Goal: Task Accomplishment & Management: Manage account settings

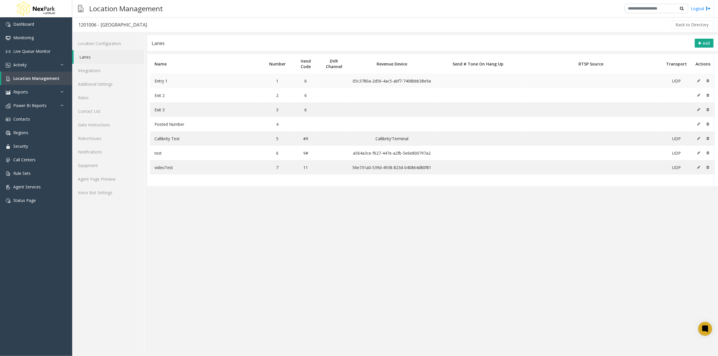
click at [162, 78] on span "Entry 1" at bounding box center [160, 80] width 13 height 5
click at [700, 81] on icon at bounding box center [698, 80] width 3 height 3
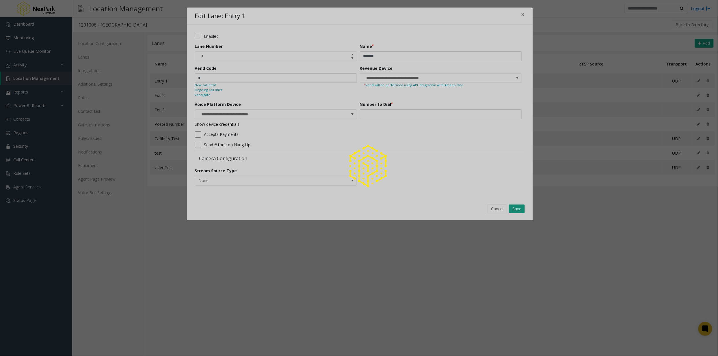
type input "**********"
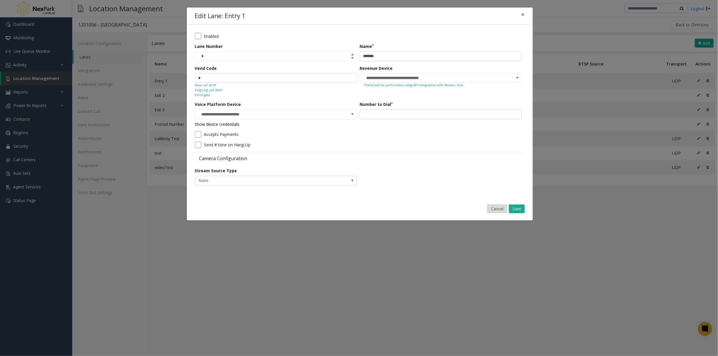
click at [494, 209] on button "Cancel" at bounding box center [497, 209] width 20 height 9
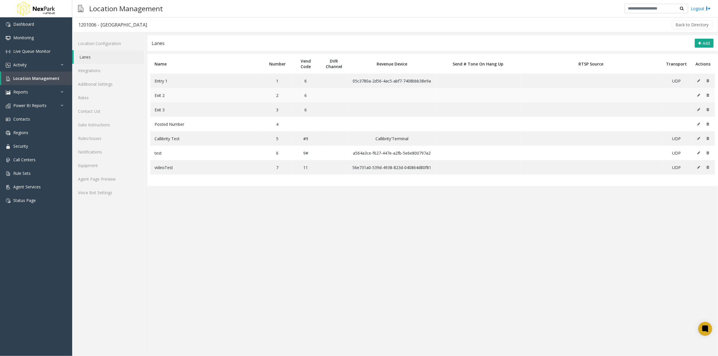
click at [699, 95] on icon at bounding box center [698, 95] width 3 height 3
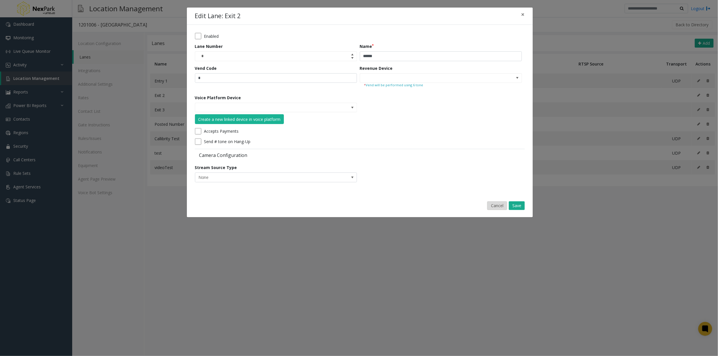
click at [498, 205] on button "Cancel" at bounding box center [497, 206] width 20 height 9
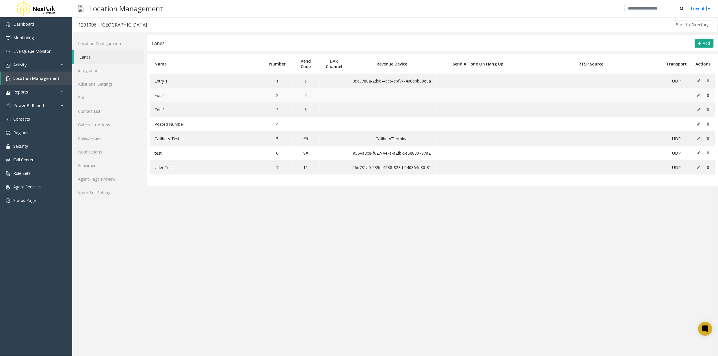
click at [701, 94] on button at bounding box center [700, 95] width 6 height 9
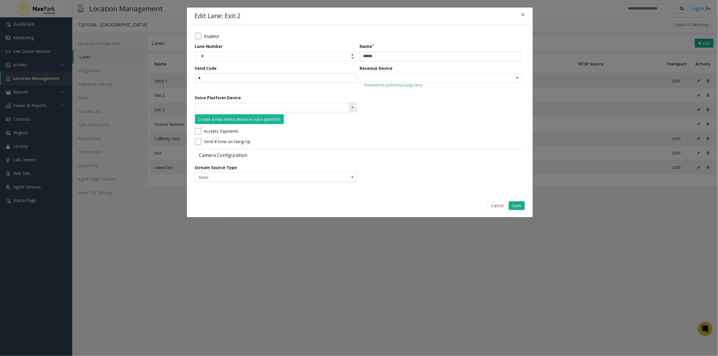
click at [351, 108] on span at bounding box center [352, 107] width 5 height 5
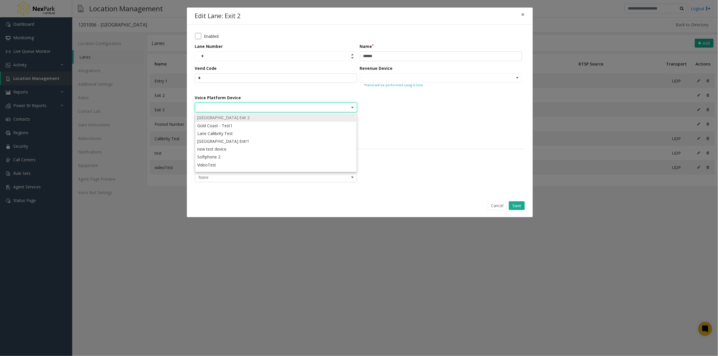
click at [237, 117] on li "[GEOGRAPHIC_DATA] Exit 2" at bounding box center [276, 118] width 160 height 8
type input "**********"
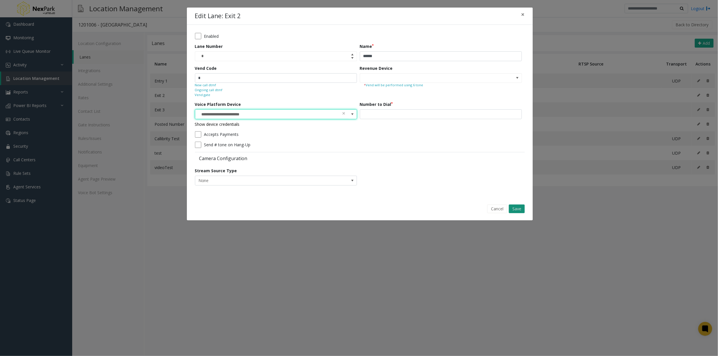
click at [520, 208] on button "Save" at bounding box center [517, 209] width 16 height 9
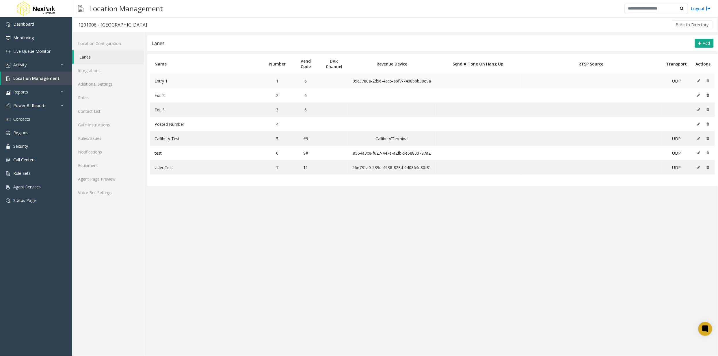
click at [698, 83] on button at bounding box center [700, 81] width 6 height 9
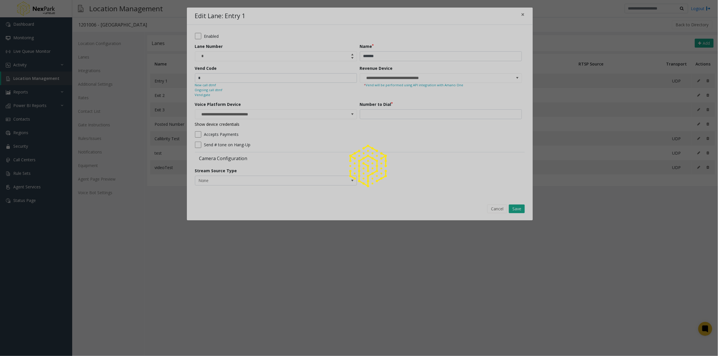
type input "**********"
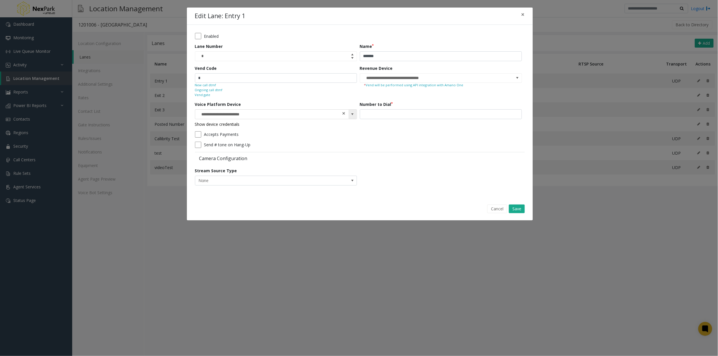
click at [344, 111] on span at bounding box center [344, 114] width 4 height 6
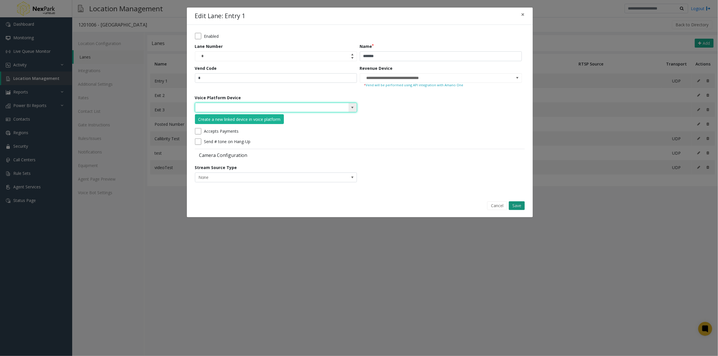
click at [518, 205] on button "Save" at bounding box center [517, 206] width 16 height 9
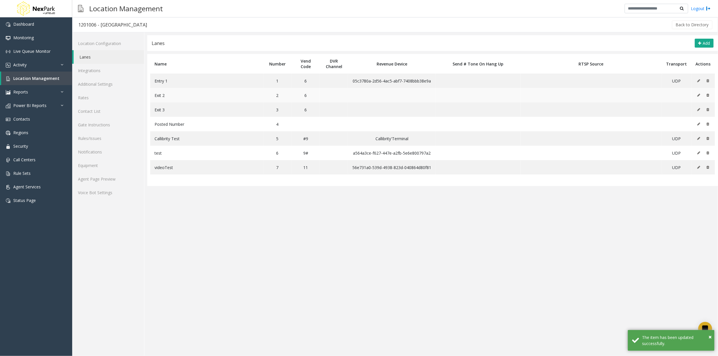
click at [697, 96] on button at bounding box center [700, 95] width 6 height 9
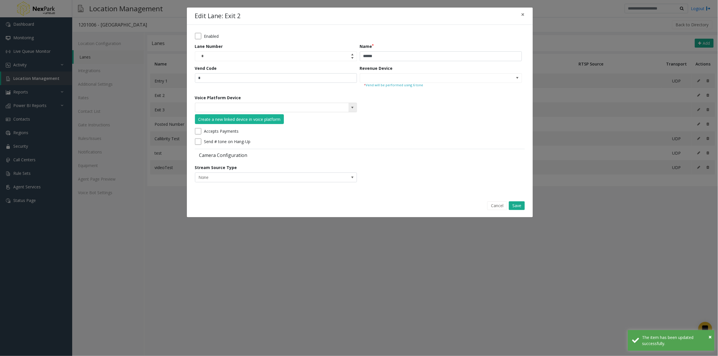
click at [352, 109] on span at bounding box center [352, 107] width 5 height 5
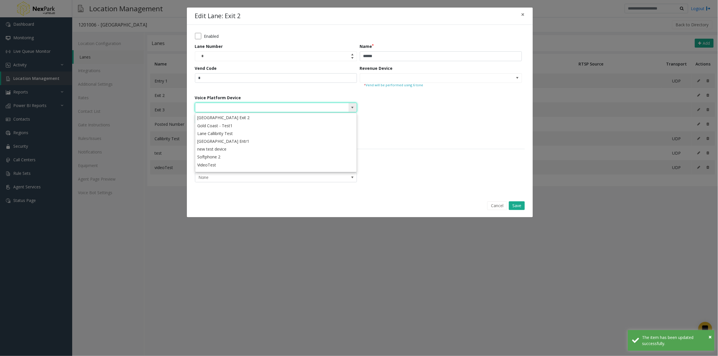
click at [249, 118] on li "[GEOGRAPHIC_DATA] Exit 2" at bounding box center [276, 118] width 160 height 8
type input "**********"
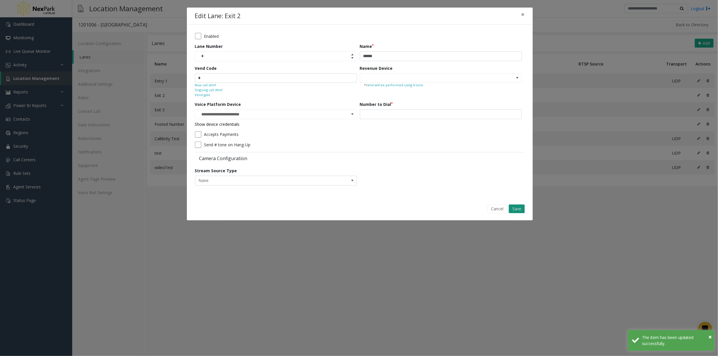
click at [519, 210] on button "Save" at bounding box center [517, 209] width 16 height 9
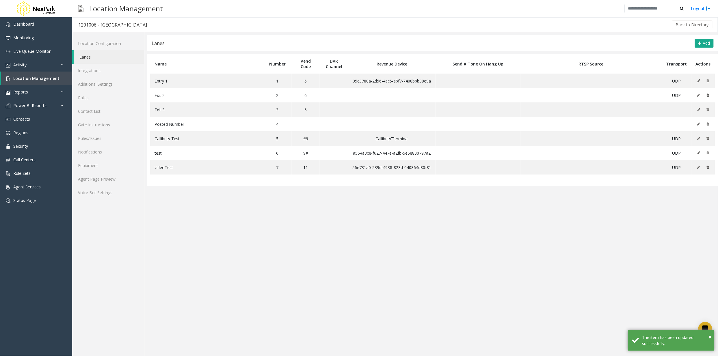
click at [90, 25] on div "1201006 - [GEOGRAPHIC_DATA]" at bounding box center [112, 25] width 69 height 8
copy div "1201006"
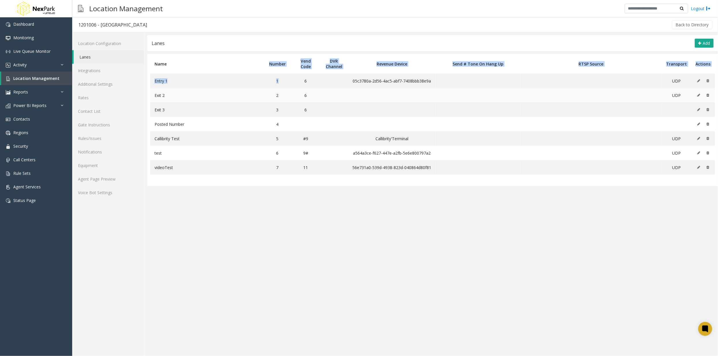
click at [491, 90] on table "Name Number Vend Code DVR Channel Revenue Device Send # Tone On Hang Up RTSP So…" at bounding box center [432, 120] width 571 height 132
click at [328, 95] on td at bounding box center [334, 95] width 28 height 14
click at [698, 96] on icon at bounding box center [698, 95] width 3 height 3
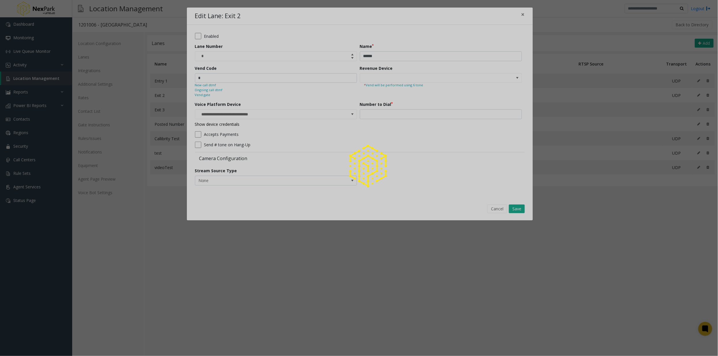
type input "**********"
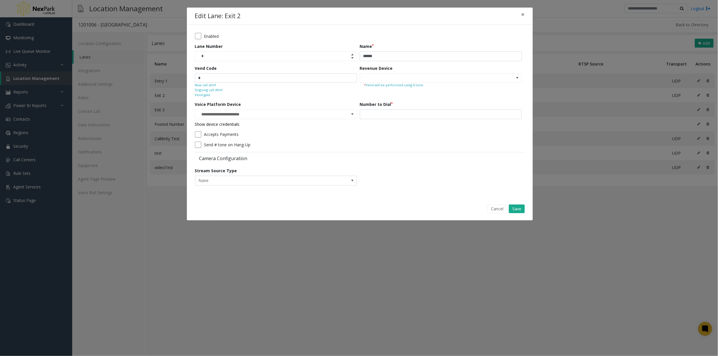
click at [206, 84] on small "New call dtmf" at bounding box center [205, 85] width 21 height 5
click at [215, 75] on input "*" at bounding box center [276, 78] width 162 height 10
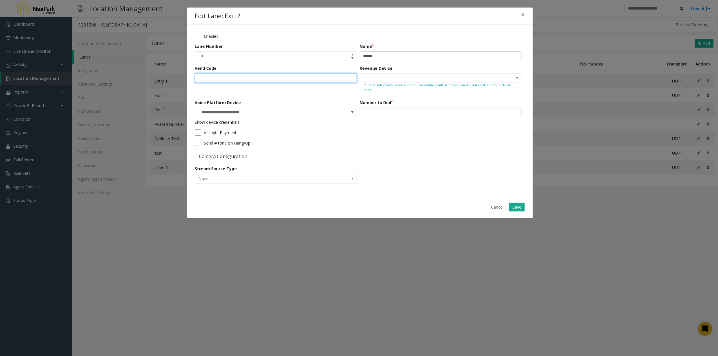
click at [246, 76] on input "Vend Code" at bounding box center [276, 78] width 162 height 10
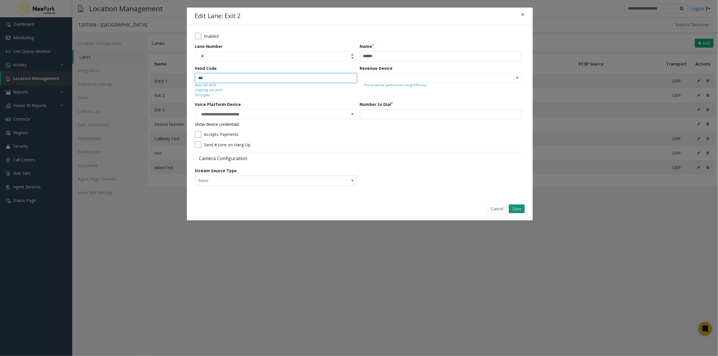
type input "***"
click at [517, 210] on button "Save" at bounding box center [517, 209] width 16 height 9
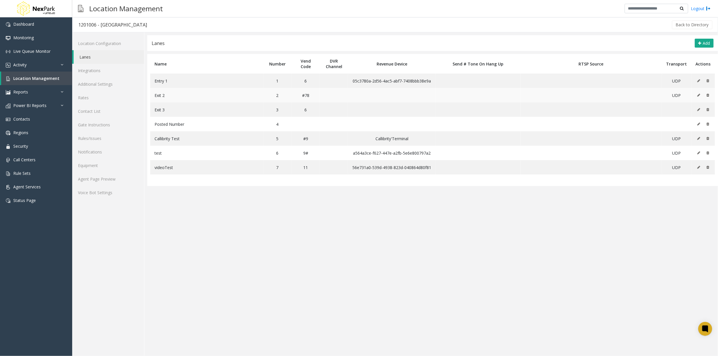
click at [700, 97] on button at bounding box center [700, 95] width 6 height 9
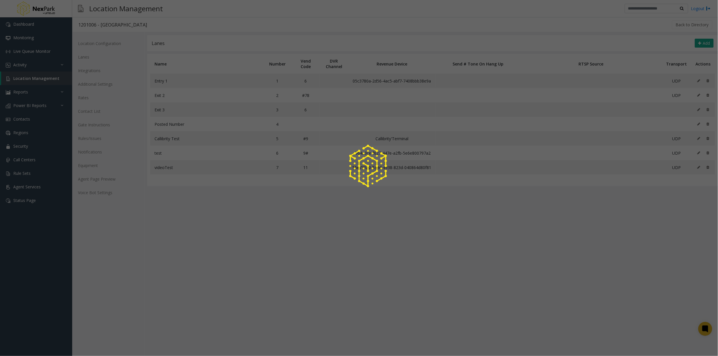
type input "**********"
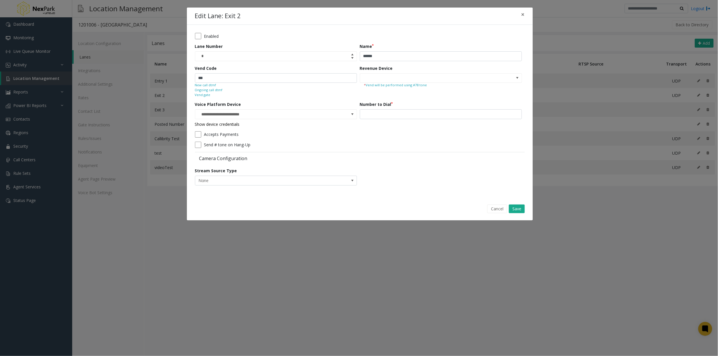
click at [208, 85] on small "New call dtmf" at bounding box center [205, 85] width 21 height 5
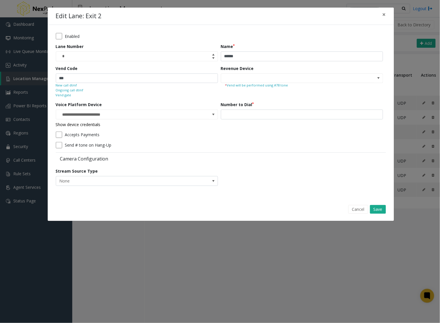
click at [64, 95] on small "Vend gate" at bounding box center [64, 95] width 16 height 5
click at [77, 90] on small "Ongoing call dtmf" at bounding box center [70, 90] width 28 height 5
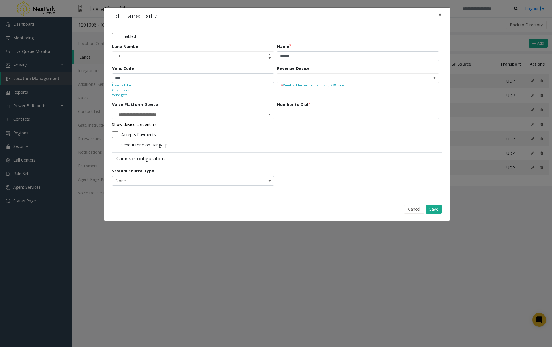
click at [440, 16] on span "×" at bounding box center [439, 14] width 3 height 8
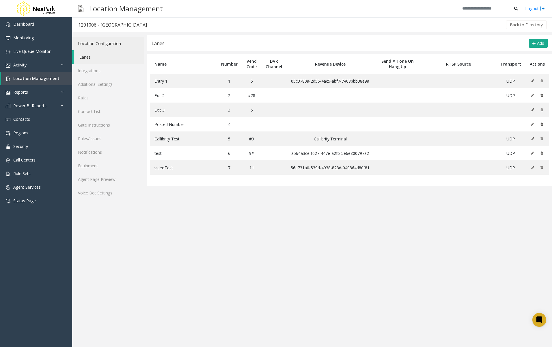
click at [91, 41] on link "Location Configuration" at bounding box center [108, 44] width 72 height 14
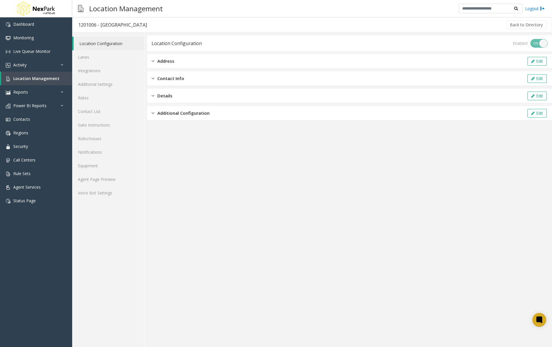
click at [173, 111] on span "Additional Configuration" at bounding box center [183, 113] width 52 height 7
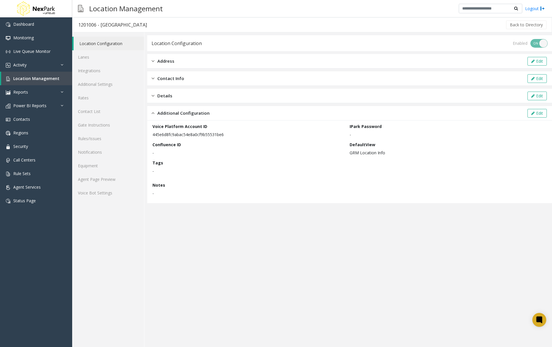
click at [178, 133] on p "445e6d8fc9abac54e8a0cf9b55531be6" at bounding box center [249, 134] width 194 height 6
copy p "445e6d8fc9abac54e8a0cf9b55531be6"
click at [87, 55] on link "Lanes" at bounding box center [108, 57] width 72 height 14
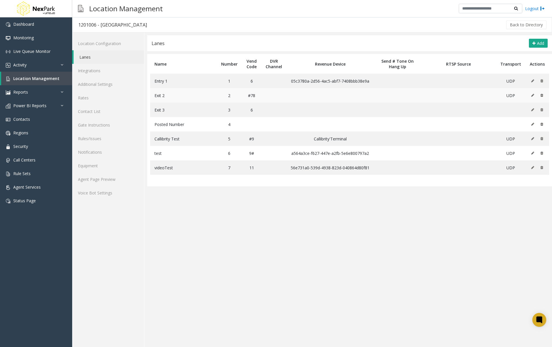
click at [532, 96] on icon at bounding box center [532, 95] width 3 height 3
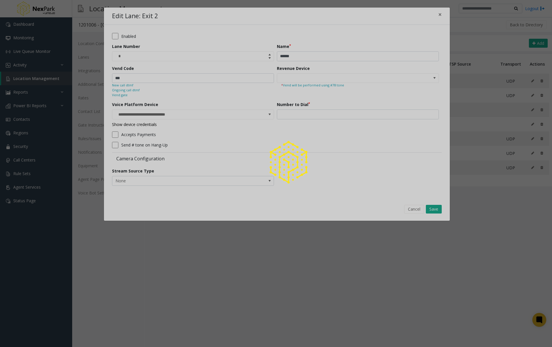
type input "**********"
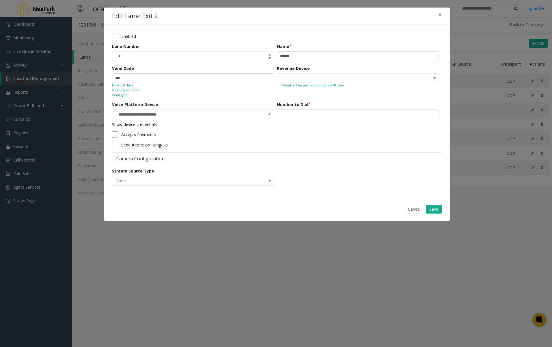
click at [129, 90] on small "Ongoing call dtmf" at bounding box center [126, 90] width 28 height 5
click at [135, 90] on small "Ongoing call dtmf" at bounding box center [126, 90] width 28 height 5
click at [132, 90] on small "Ongoing call dtmf" at bounding box center [126, 90] width 28 height 5
click at [117, 96] on small "Vend gate" at bounding box center [120, 95] width 16 height 5
click at [119, 96] on small "Vend gate" at bounding box center [120, 95] width 16 height 5
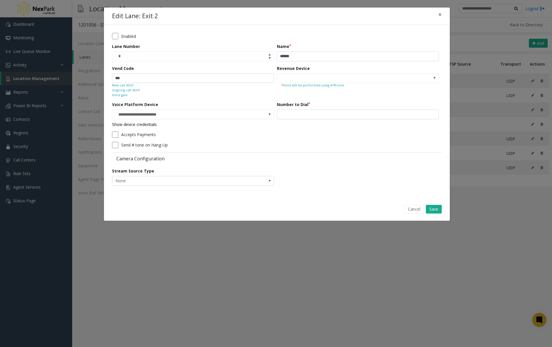
click at [122, 95] on small "Vend gate" at bounding box center [120, 95] width 16 height 5
click at [122, 96] on small "Vend gate" at bounding box center [120, 95] width 16 height 5
click at [133, 90] on small "Ongoing call dtmf" at bounding box center [126, 90] width 28 height 5
click at [122, 95] on small "Vend gate" at bounding box center [120, 95] width 16 height 5
click at [133, 90] on small "Ongoing call dtmf" at bounding box center [126, 90] width 28 height 5
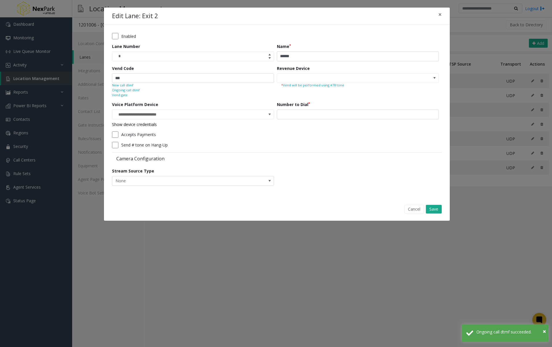
click at [118, 95] on small "Vend gate" at bounding box center [120, 95] width 16 height 5
click at [133, 89] on small "Ongoing call dtmf" at bounding box center [126, 90] width 28 height 5
click at [129, 90] on small "Ongoing call dtmf" at bounding box center [126, 90] width 28 height 5
click at [131, 90] on small "Ongoing call dtmf" at bounding box center [126, 90] width 28 height 5
click at [120, 94] on small "Vend gate" at bounding box center [120, 95] width 16 height 5
